Goal: Navigation & Orientation: Find specific page/section

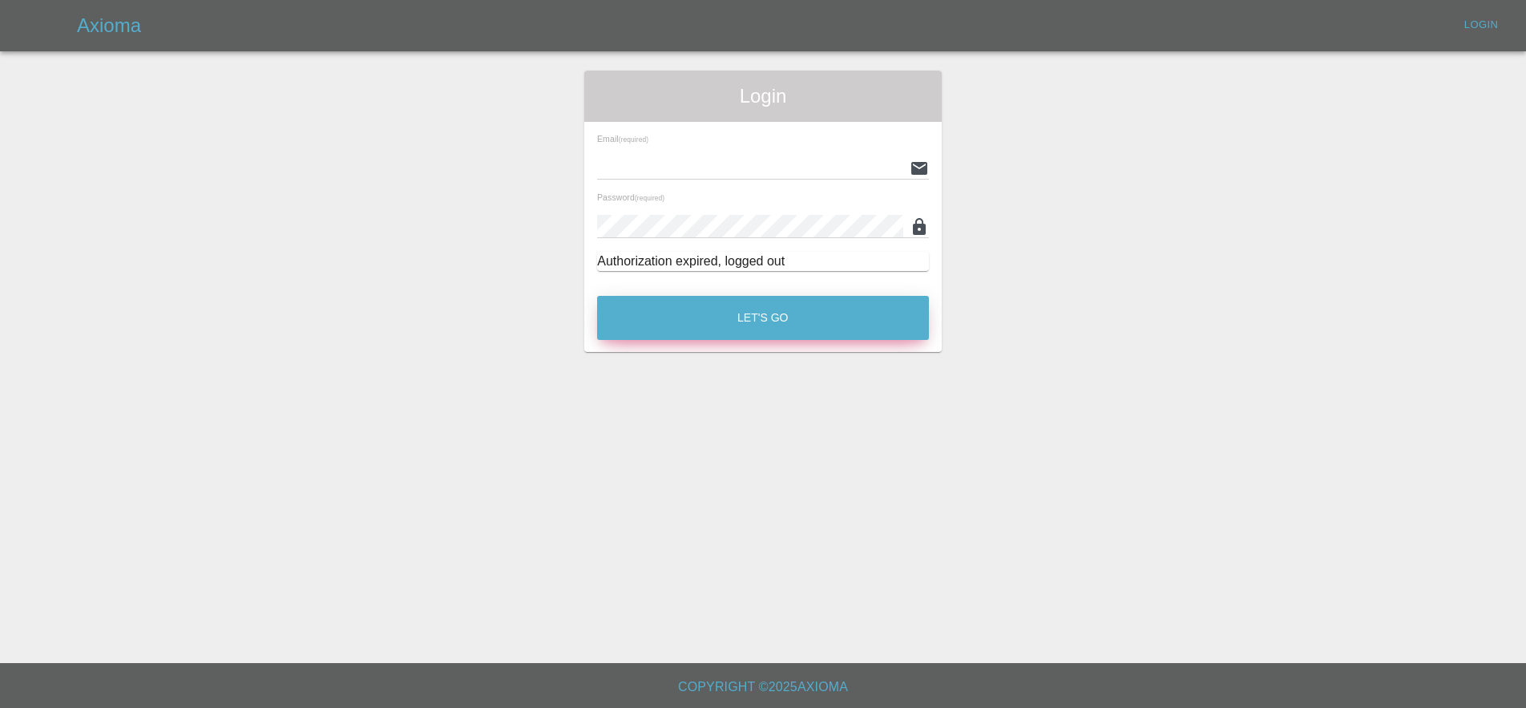
type input "[EMAIL_ADDRESS][DOMAIN_NAME]"
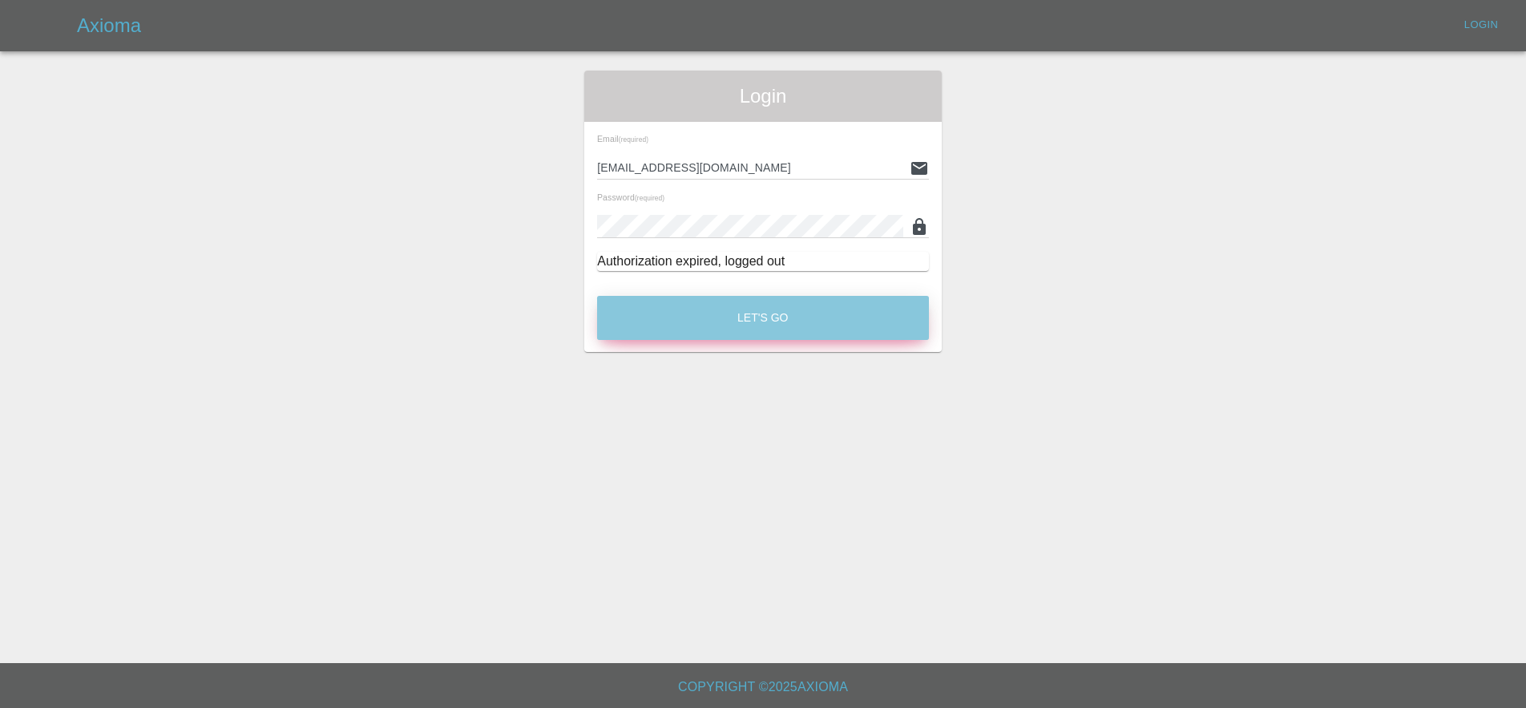
click at [736, 320] on button "Let's Go" at bounding box center [763, 318] width 332 height 44
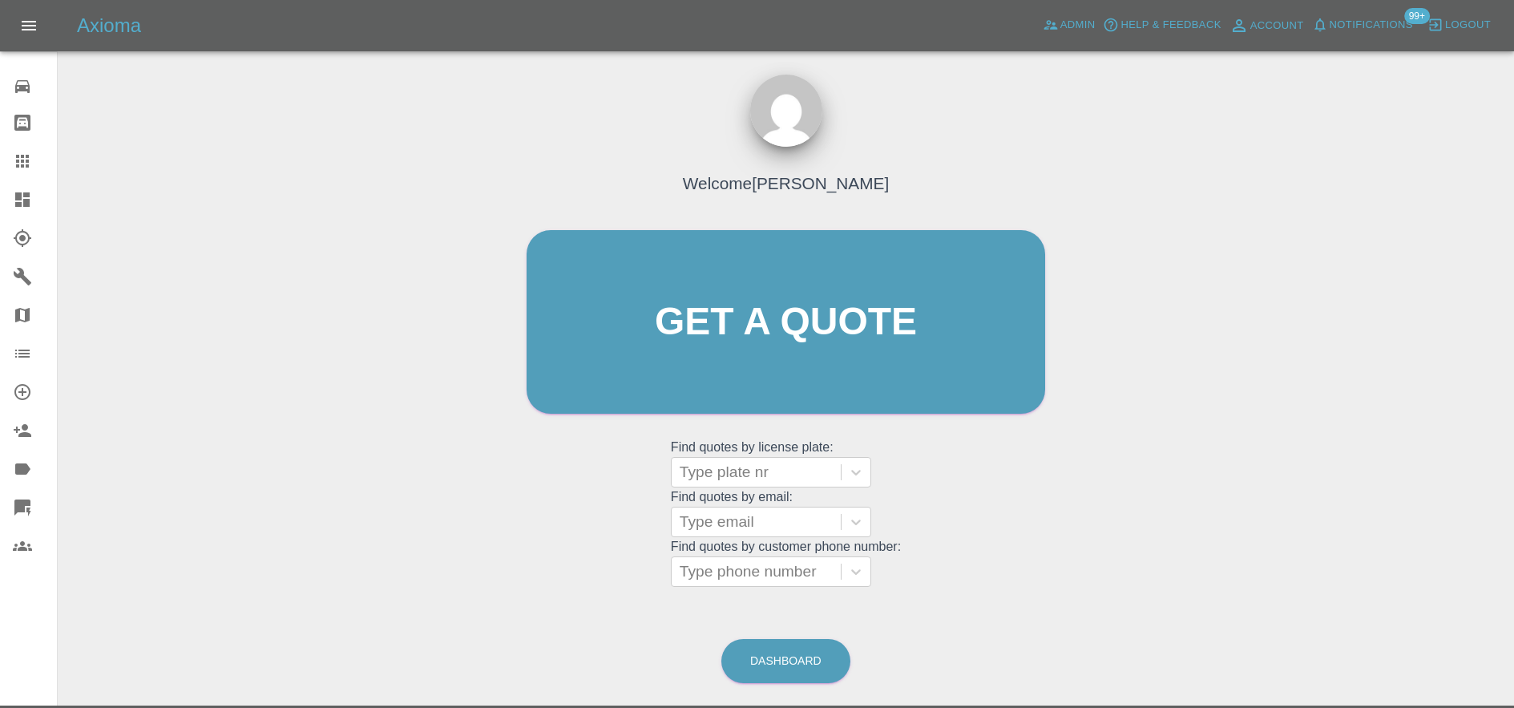
click at [1384, 21] on span "Notifications" at bounding box center [1371, 25] width 83 height 18
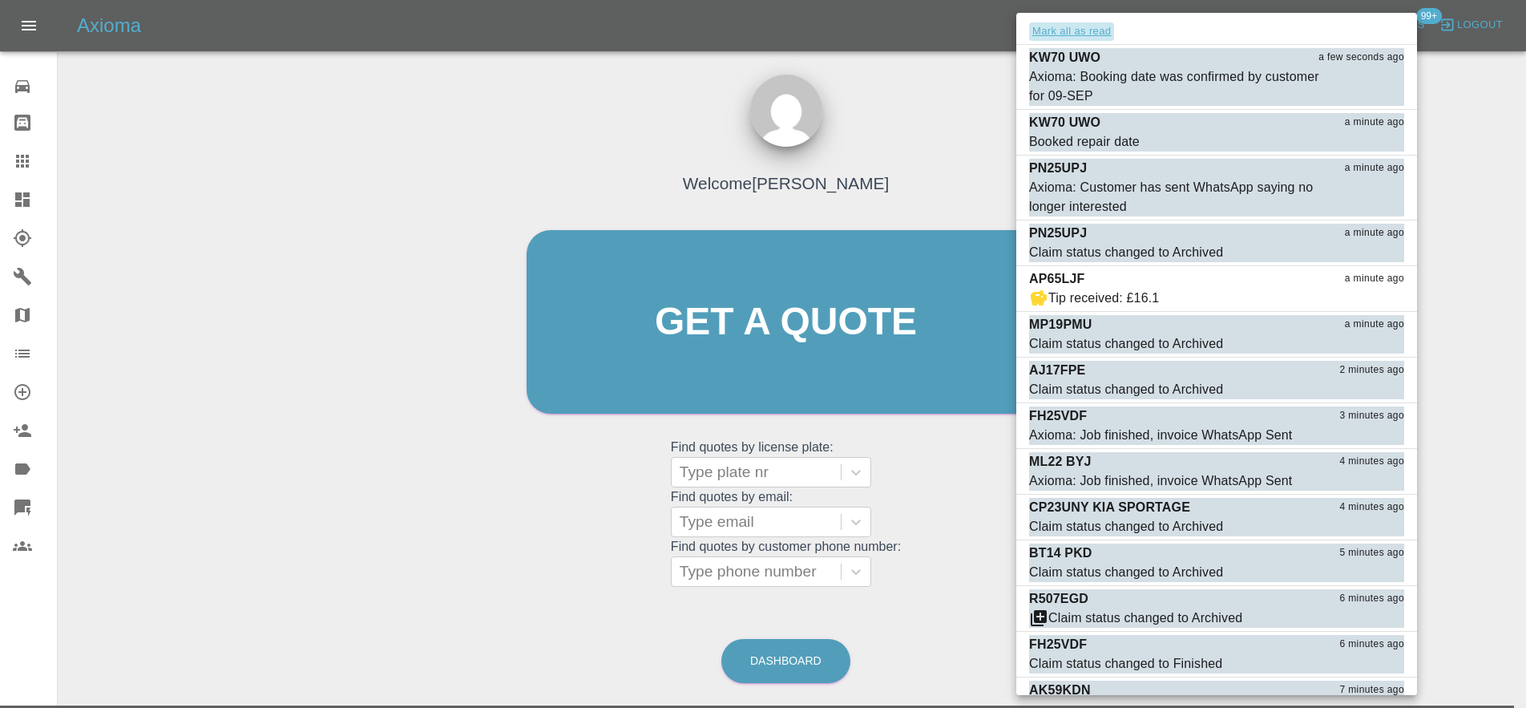
click at [1104, 31] on button "Mark all as read" at bounding box center [1071, 31] width 85 height 18
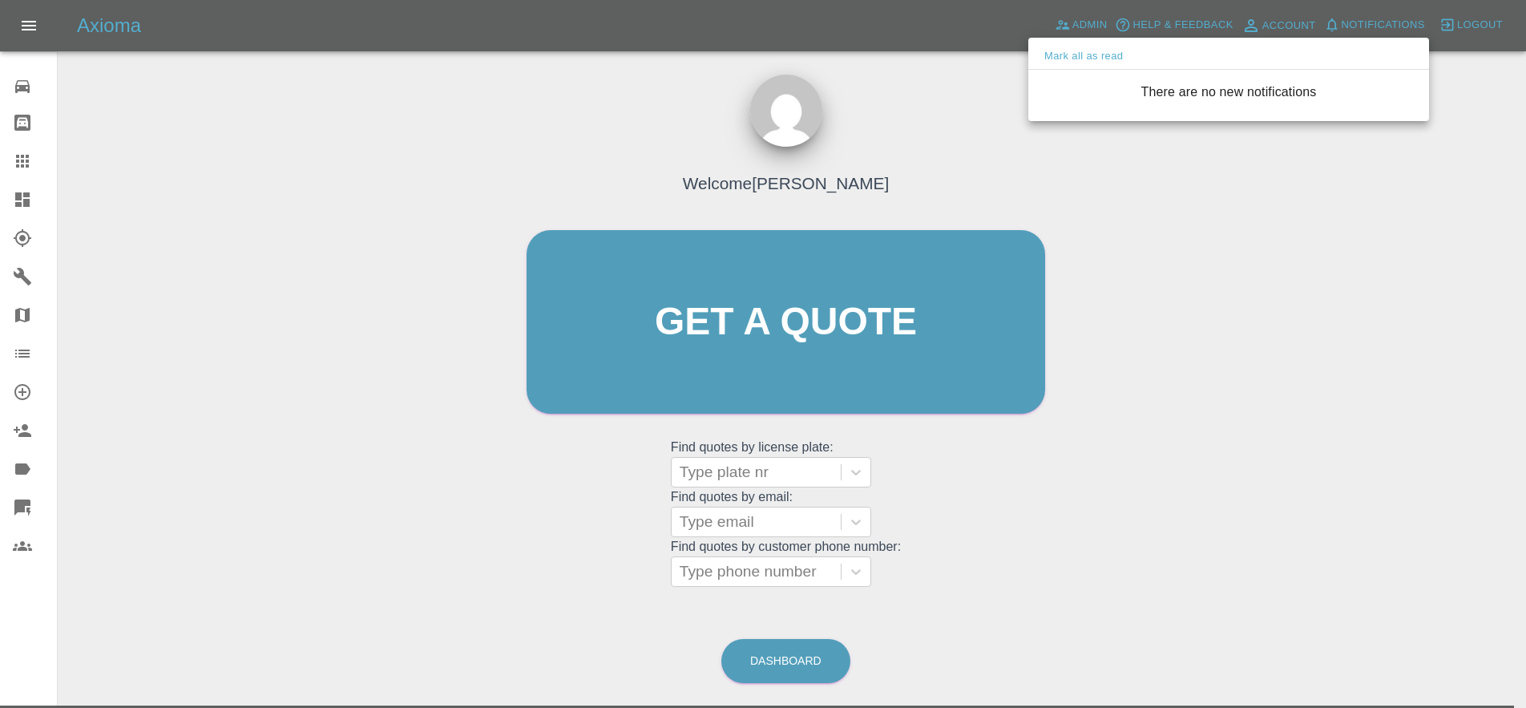
click at [967, 105] on div at bounding box center [763, 354] width 1526 height 708
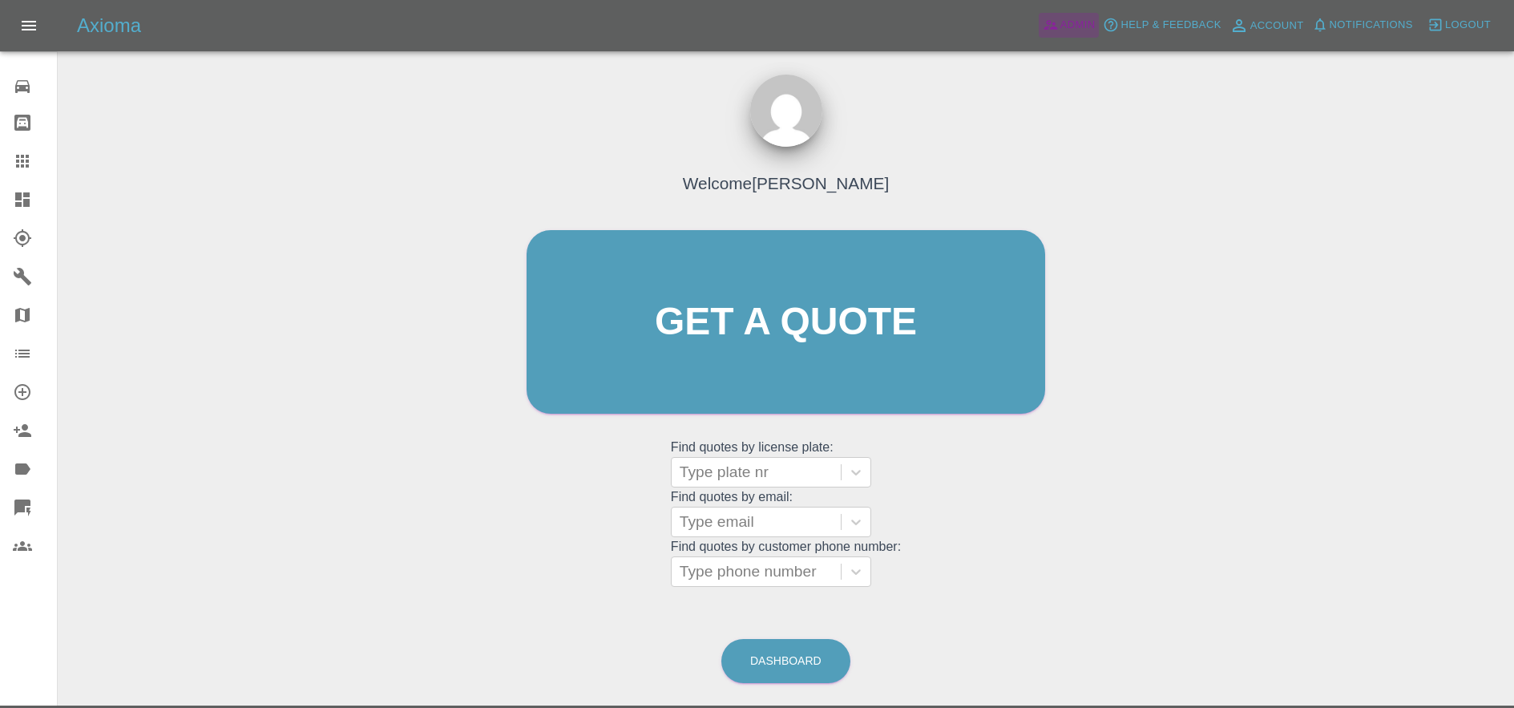
click at [1067, 29] on span "Admin" at bounding box center [1077, 25] width 35 height 18
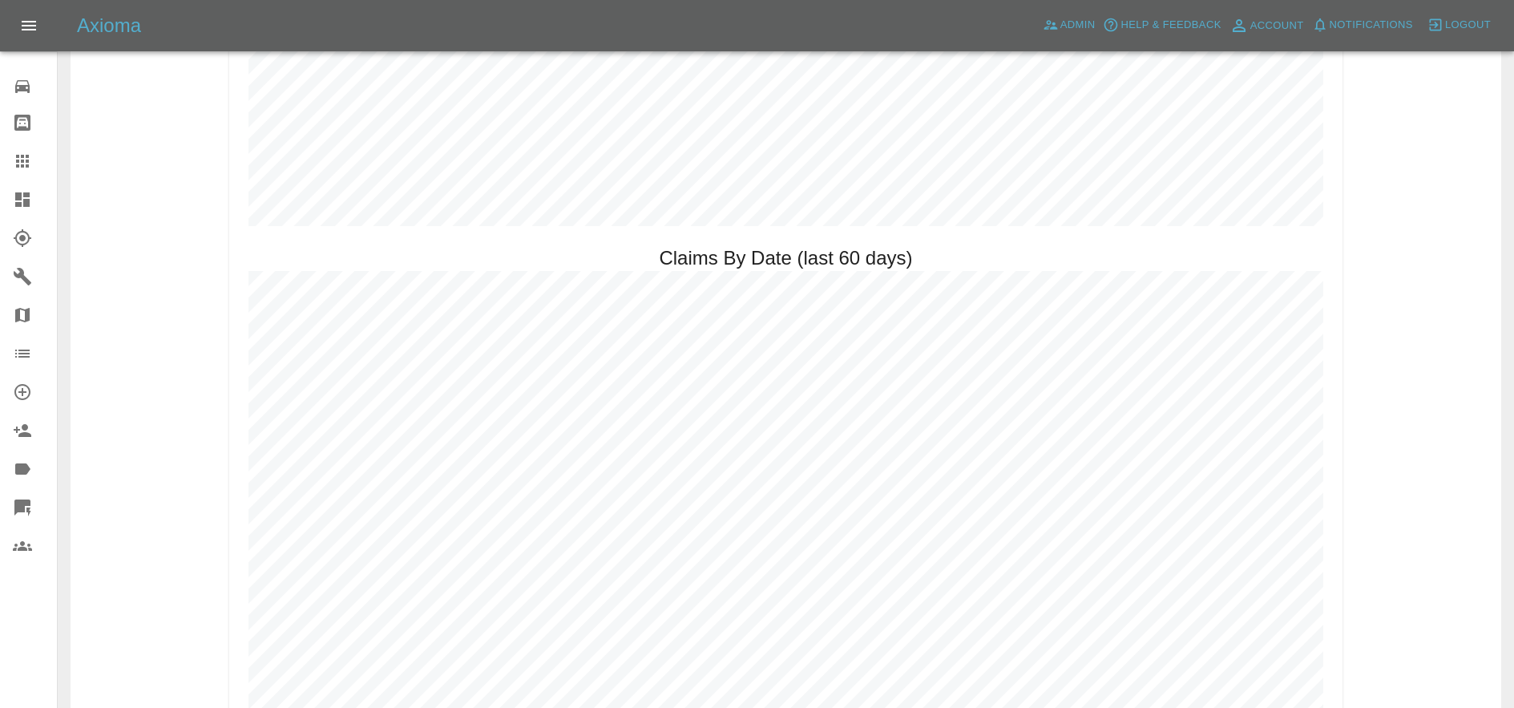
scroll to position [1759, 0]
